Goal: Navigation & Orientation: Find specific page/section

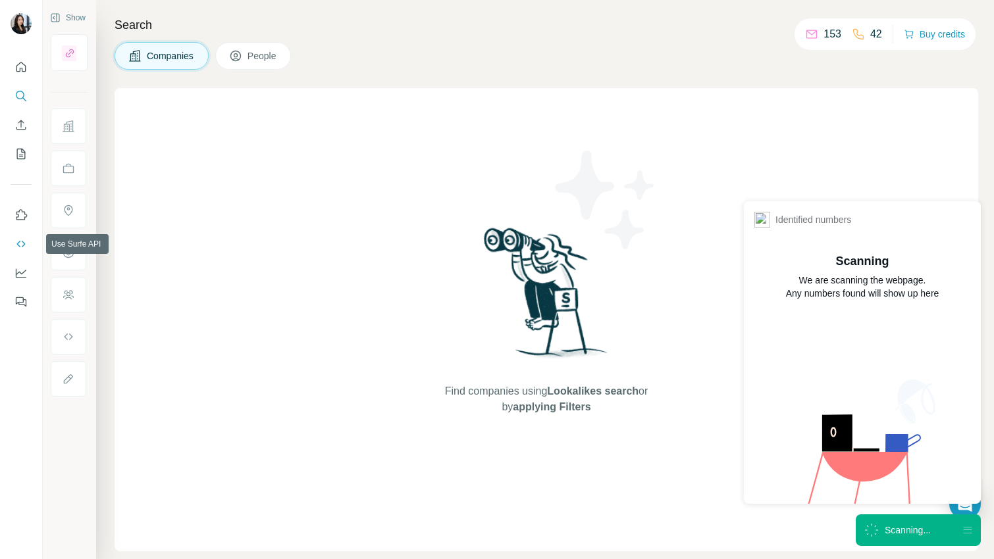
click at [15, 234] on button "Use Surfe API" at bounding box center [21, 244] width 21 height 24
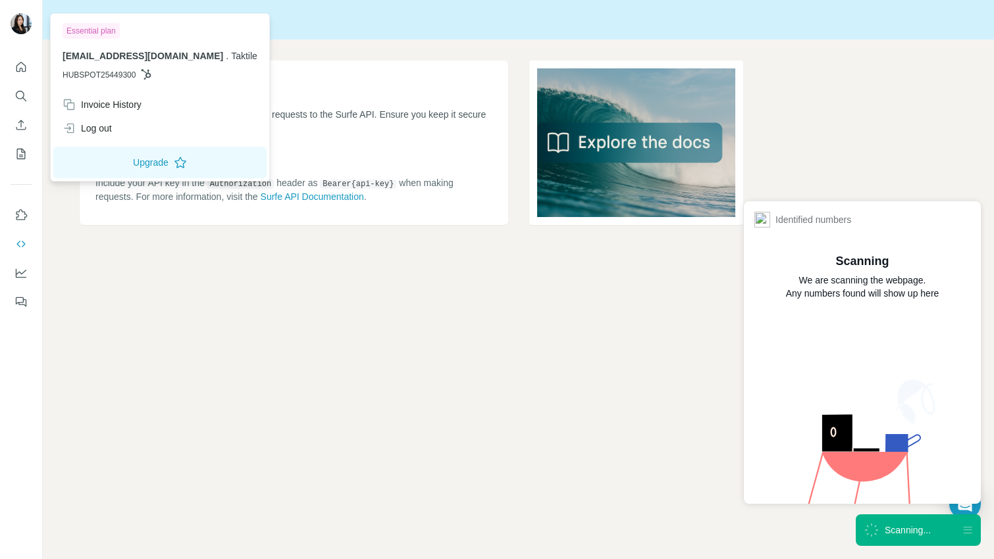
click at [27, 31] on img at bounding box center [21, 23] width 21 height 21
click at [20, 213] on icon "Use Surfe on LinkedIn" at bounding box center [20, 215] width 13 height 13
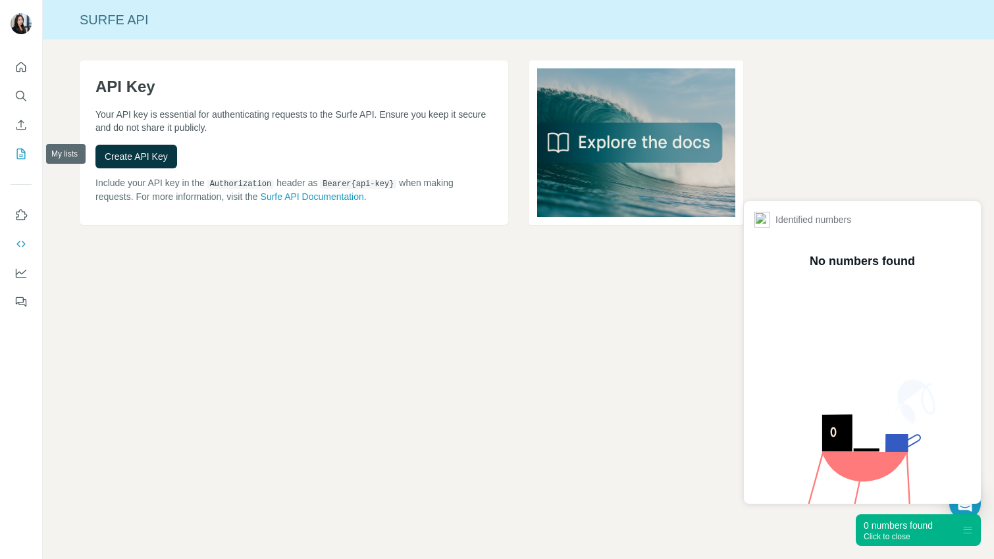
click at [22, 151] on icon "My lists" at bounding box center [22, 153] width 7 height 9
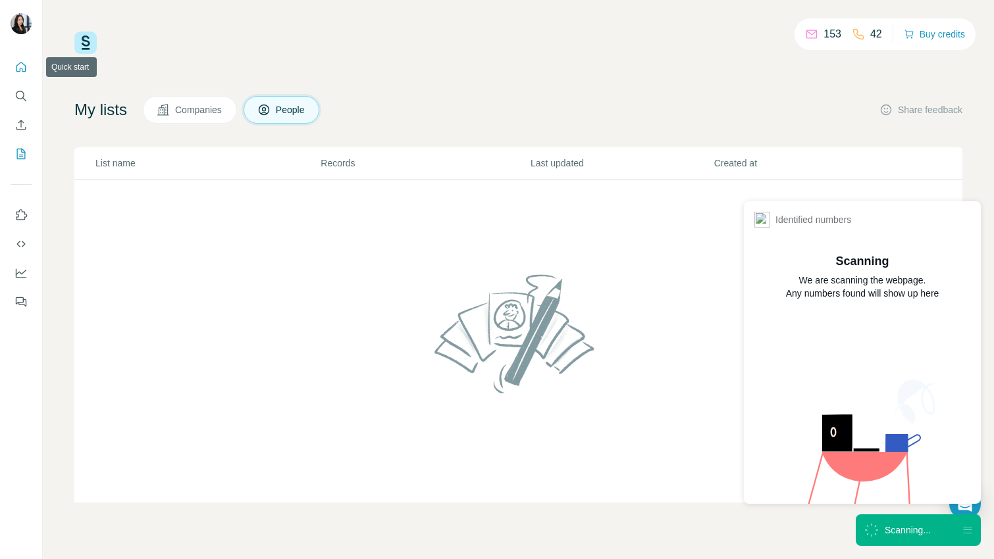
click at [22, 61] on icon "Quick start" at bounding box center [20, 67] width 13 height 13
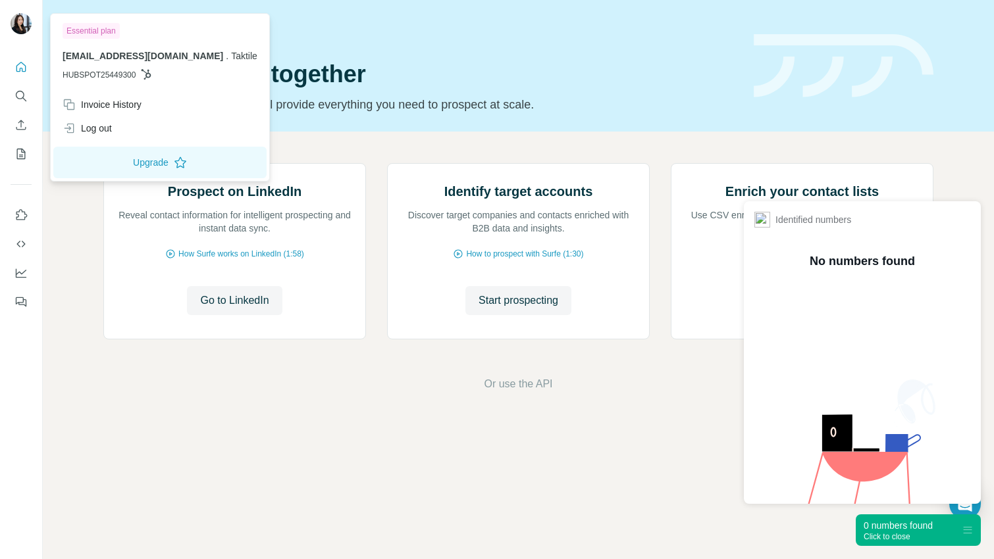
click at [20, 30] on img at bounding box center [21, 23] width 21 height 21
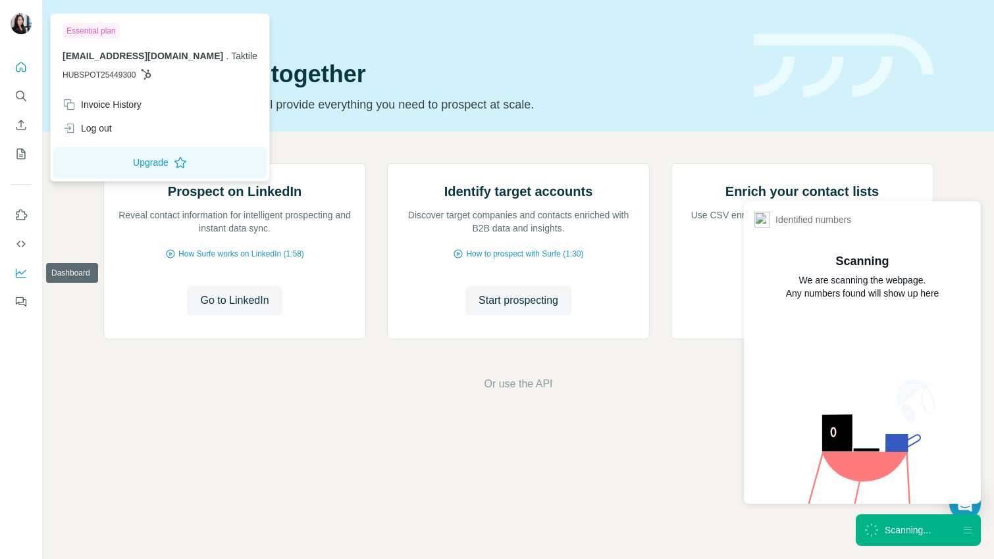
click at [19, 272] on icon "Dashboard" at bounding box center [21, 272] width 11 height 5
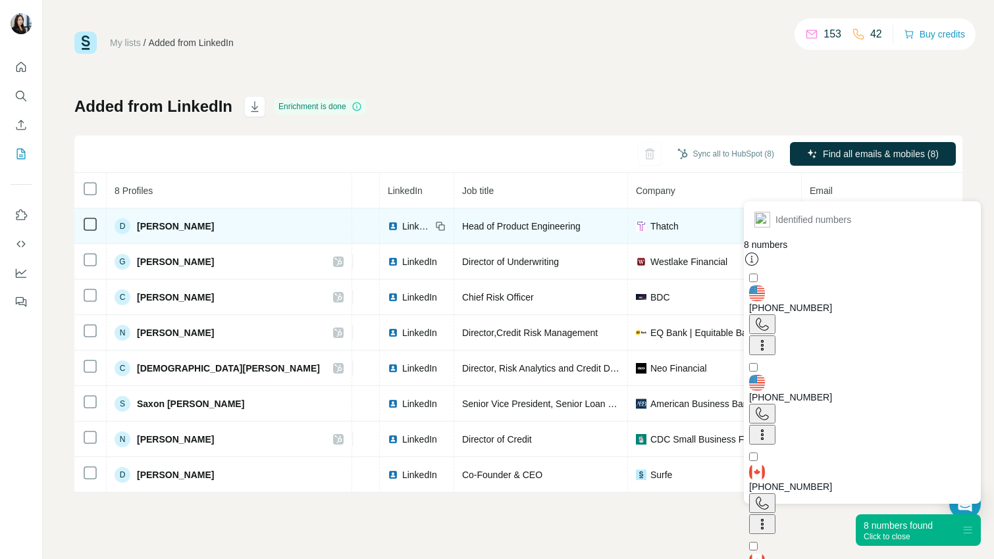
scroll to position [0, 296]
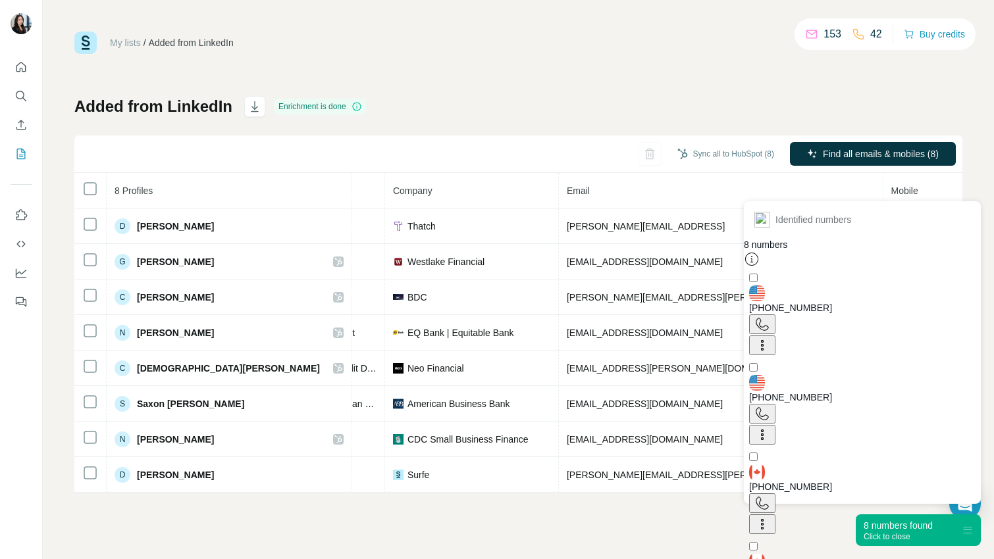
click at [897, 539] on div "Click to close" at bounding box center [897, 536] width 69 height 9
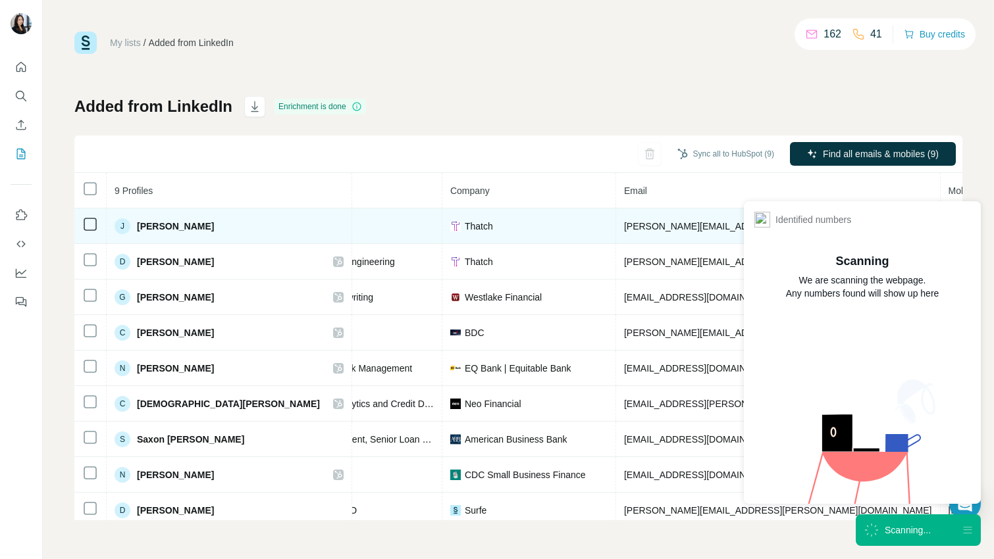
scroll to position [0, 278]
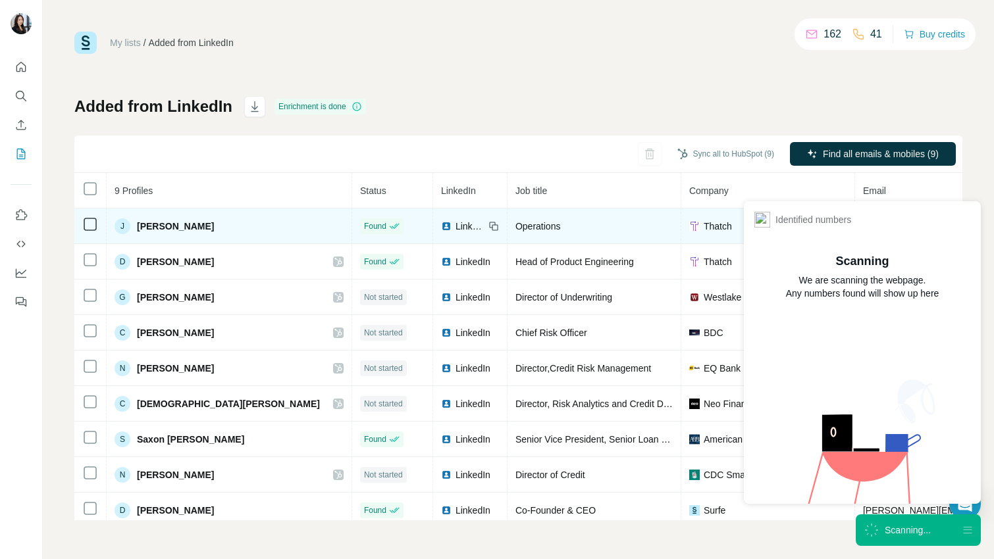
click at [82, 225] on icon at bounding box center [90, 225] width 16 height 16
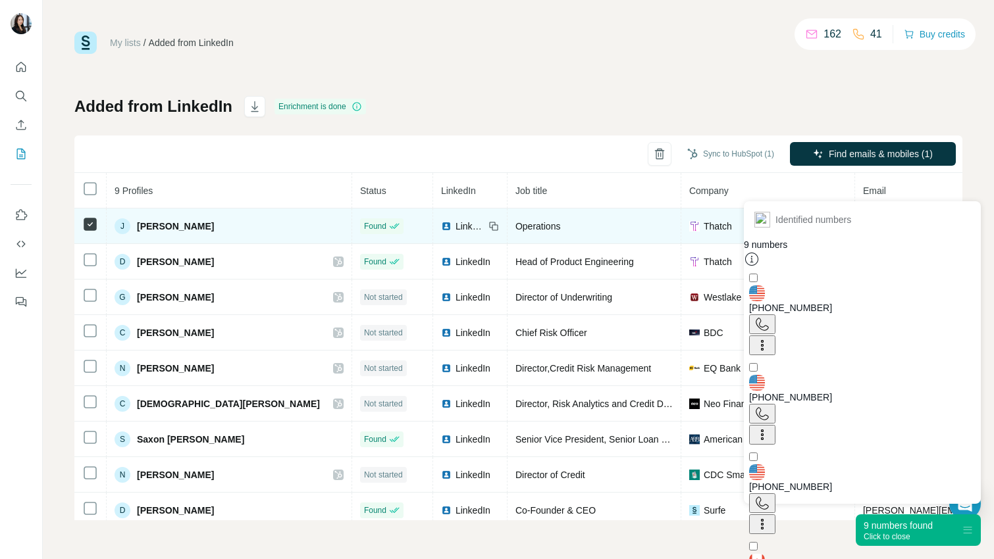
scroll to position [0, 296]
